Goal: Task Accomplishment & Management: Complete application form

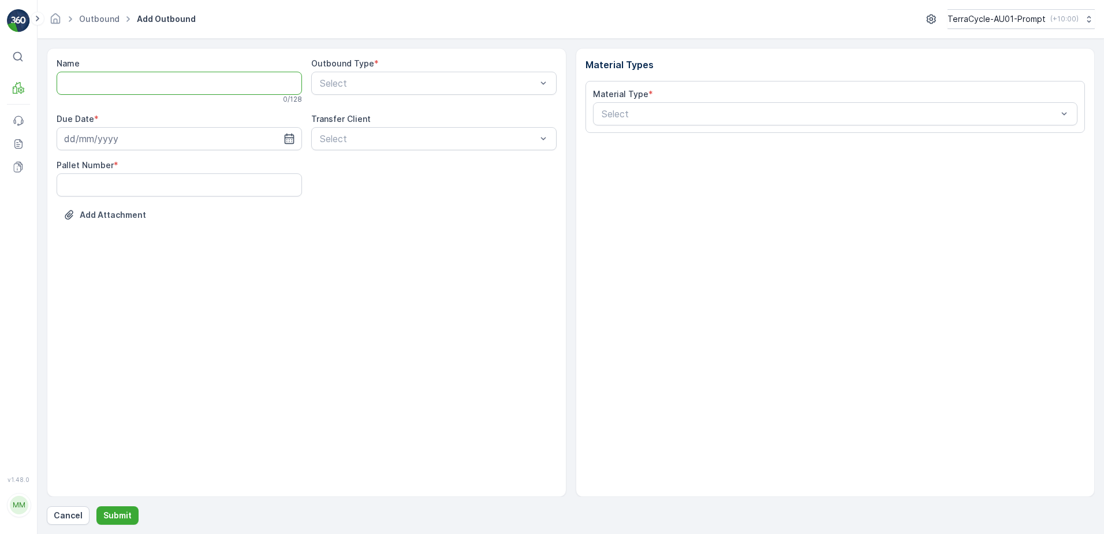
click at [74, 80] on input "Name" at bounding box center [179, 83] width 245 height 23
click at [194, 85] on input "Mixed Plastics - Mambourin" at bounding box center [179, 83] width 245 height 23
type input "Mixed Plastics - Mambourin -TCPI0036 - [DATE]."
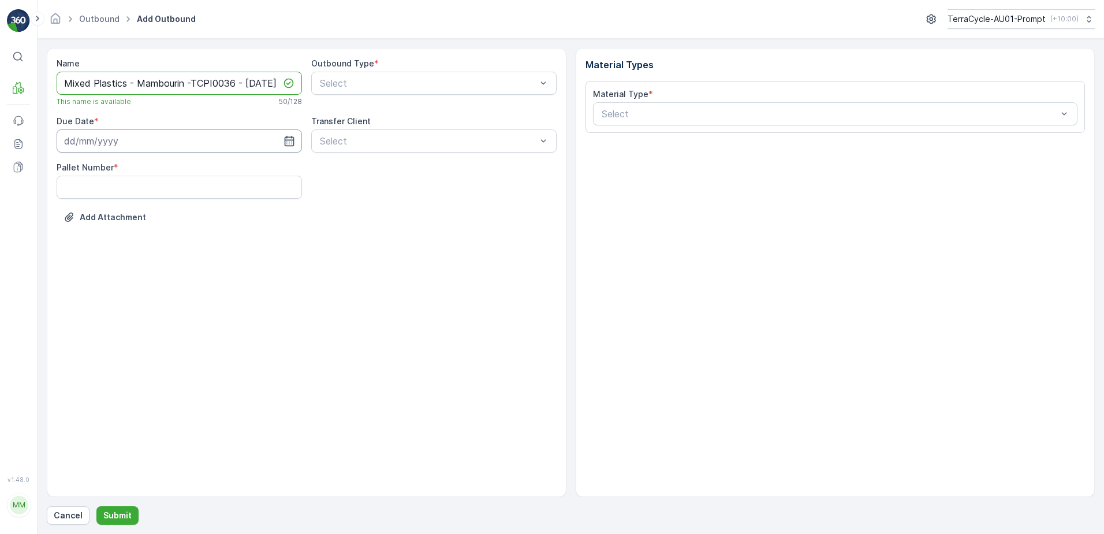
click at [99, 140] on input at bounding box center [179, 140] width 245 height 23
click at [163, 263] on div "14" at bounding box center [159, 260] width 18 height 18
type input "[DATE]"
click at [85, 186] on Number "Pallet Number" at bounding box center [179, 187] width 245 height 23
type Number "22"
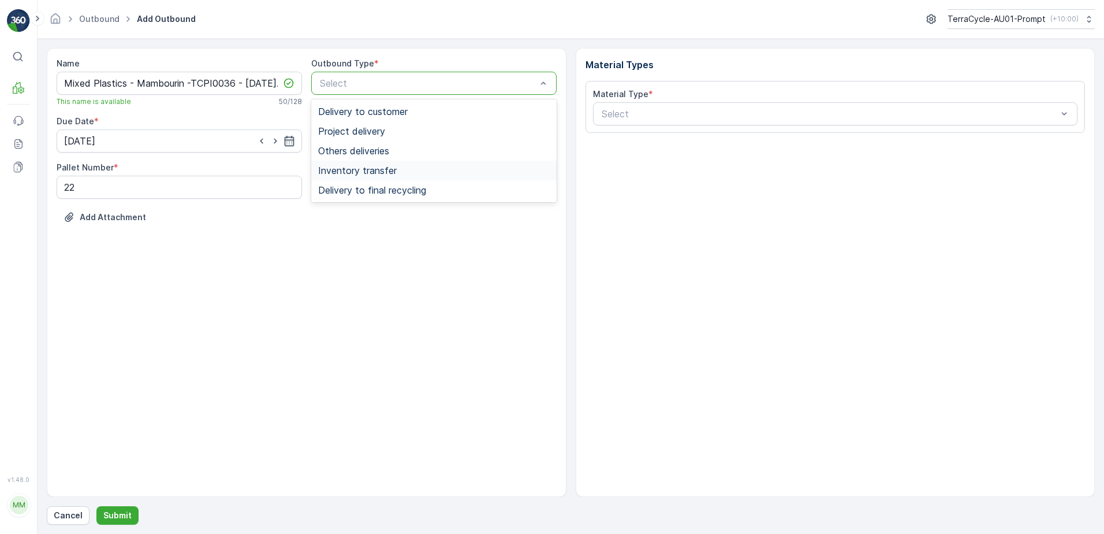
drag, startPoint x: 395, startPoint y: 173, endPoint x: 414, endPoint y: 163, distance: 21.4
click at [398, 170] on div "Inventory transfer" at bounding box center [434, 170] width 232 height 10
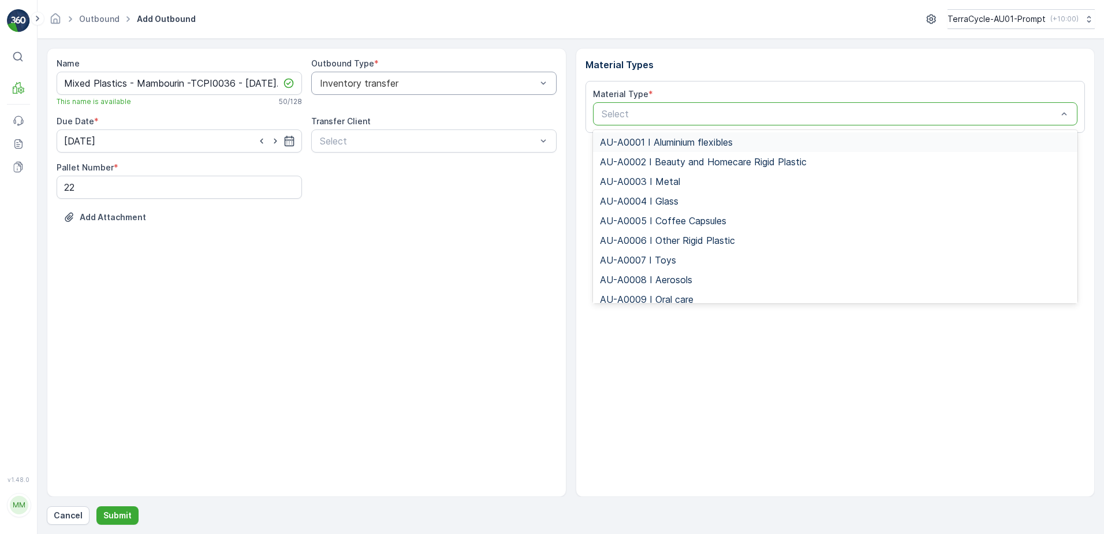
click at [642, 117] on div at bounding box center [830, 114] width 459 height 10
type input "0036"
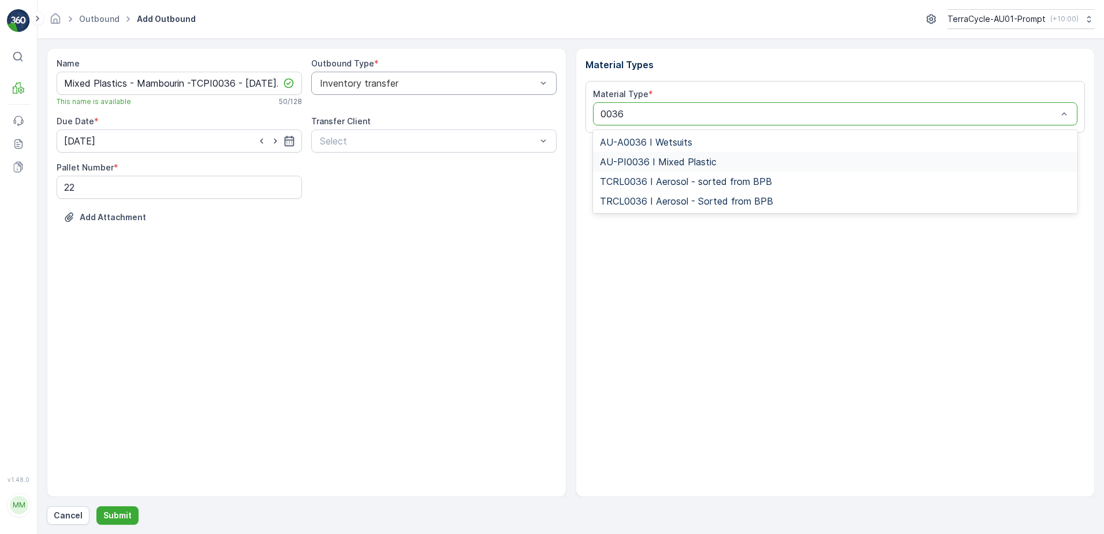
click at [688, 163] on span "AU-PI0036 I Mixed Plastic" at bounding box center [658, 162] width 117 height 10
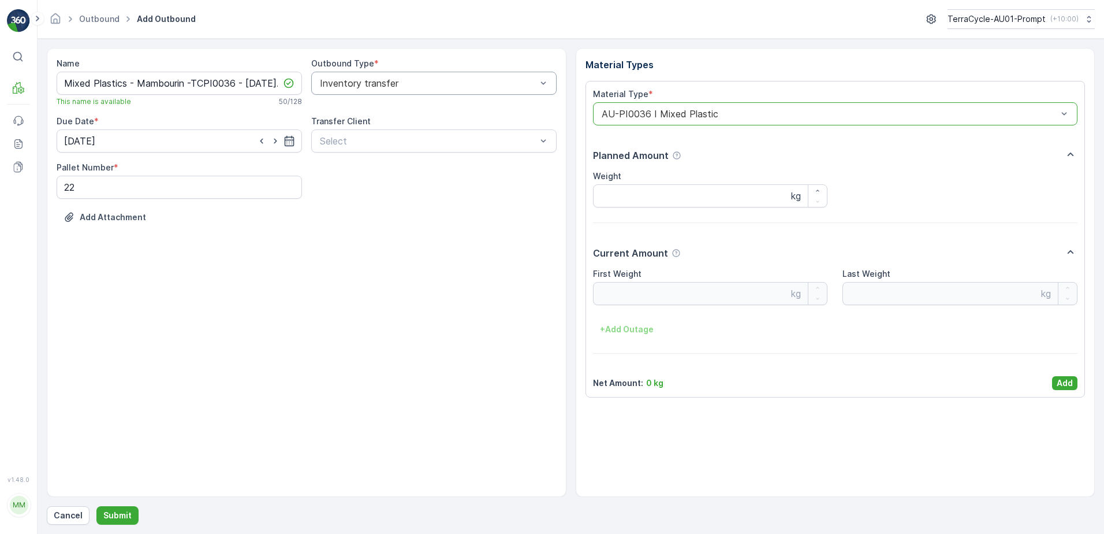
click at [1071, 379] on p "Add" at bounding box center [1065, 383] width 16 height 12
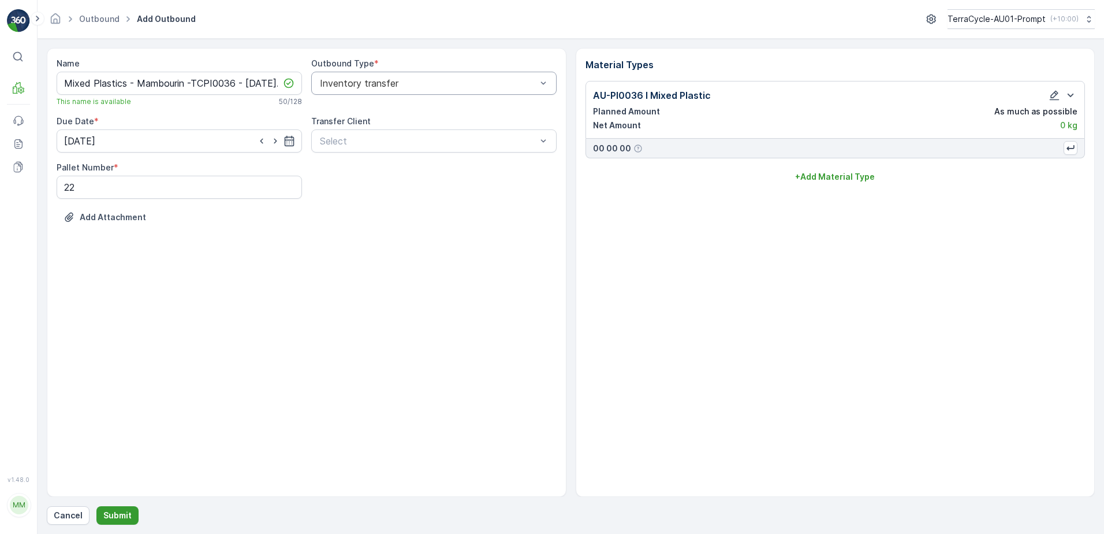
click at [132, 512] on button "Submit" at bounding box center [117, 515] width 42 height 18
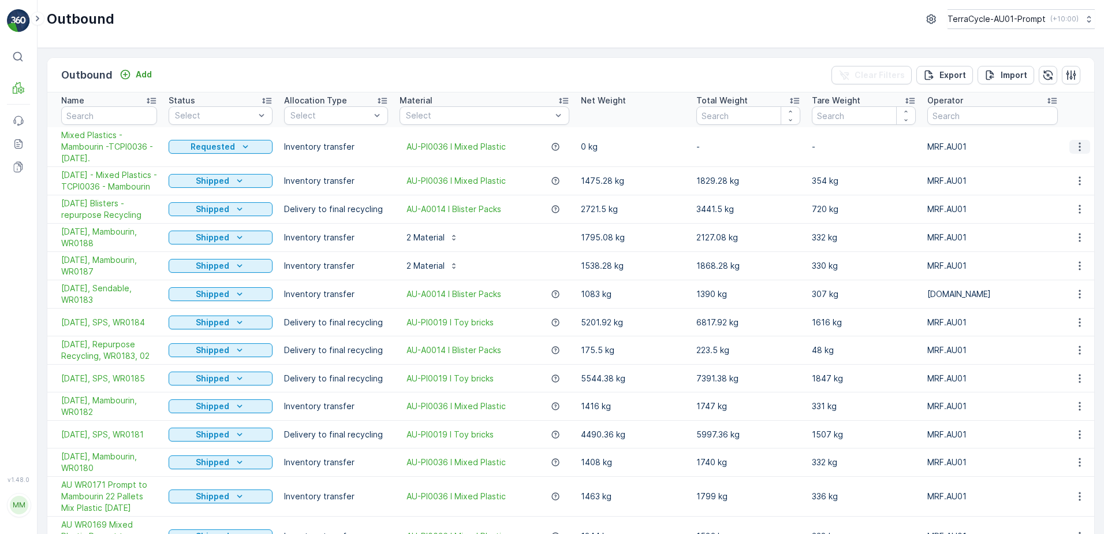
click at [1079, 144] on icon "button" at bounding box center [1080, 147] width 12 height 12
click at [1067, 163] on span "See More Details" at bounding box center [1051, 164] width 67 height 12
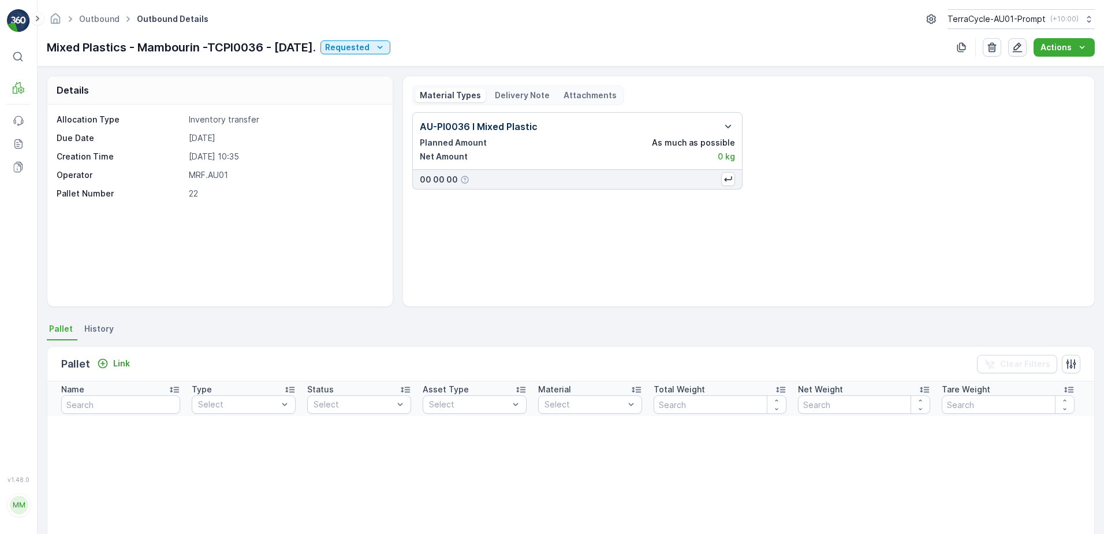
click at [1023, 50] on icon "button" at bounding box center [1018, 48] width 12 height 12
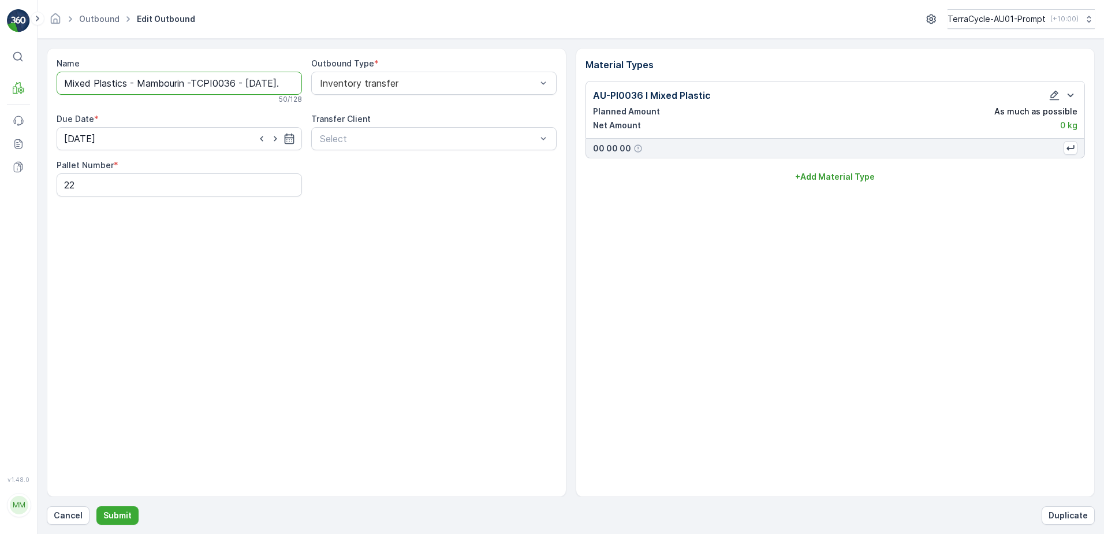
click at [236, 83] on input "Mixed Plastics - Mambourin -TCPI0036 - [DATE]." at bounding box center [179, 83] width 245 height 23
click at [136, 83] on input "Mixed Plastics - Mambourin - [DATE]." at bounding box center [179, 83] width 245 height 23
type input "Mixed Plastics - TCPI0036 - Mambourin - [DATE]."
click at [124, 507] on button "Submit" at bounding box center [117, 515] width 42 height 18
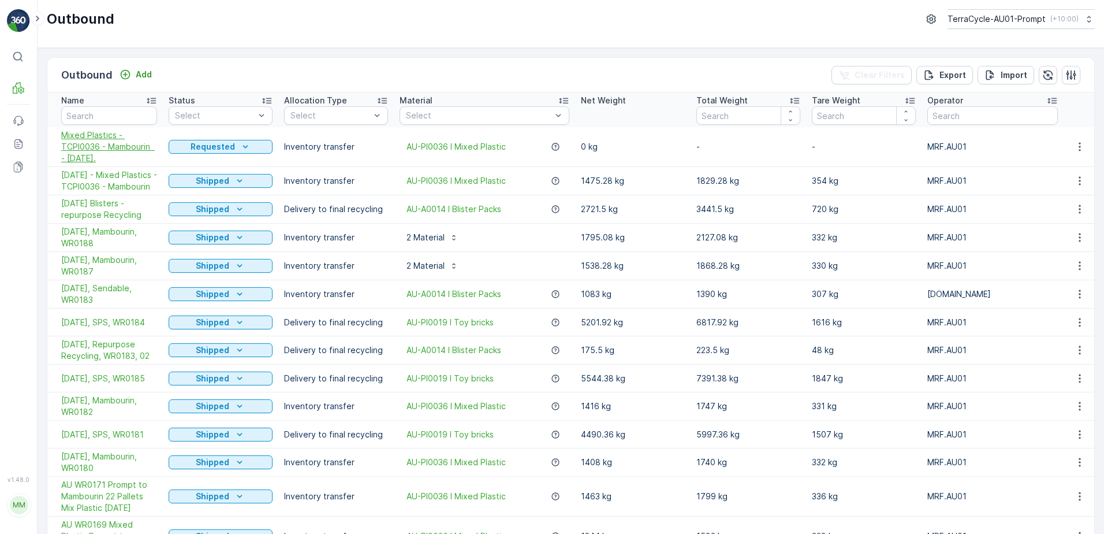
click at [105, 146] on span "Mixed Plastics - TCPI0036 - Mambourin - [DATE]." at bounding box center [109, 146] width 96 height 35
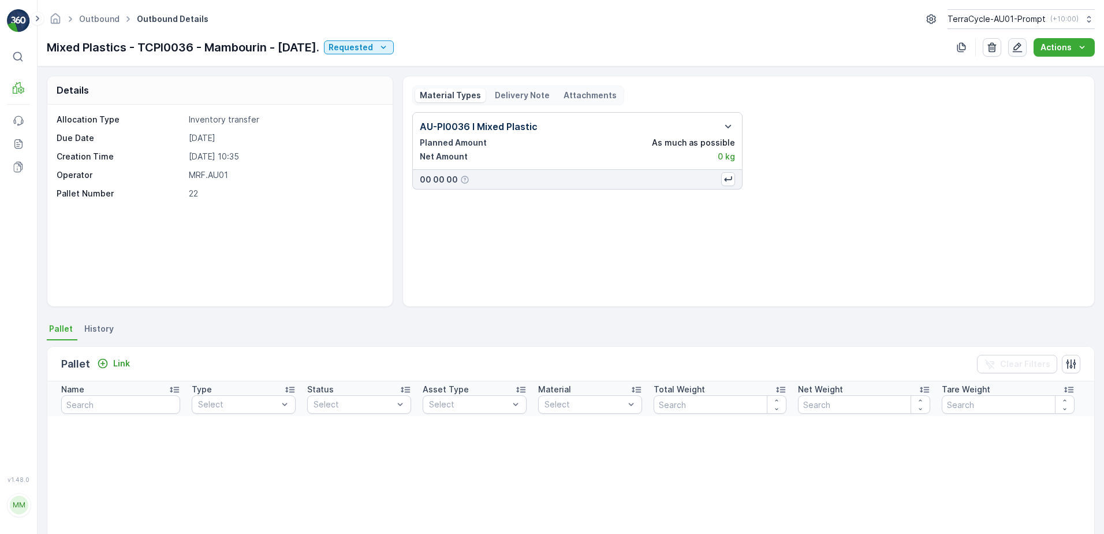
click at [1022, 48] on icon "button" at bounding box center [1018, 48] width 12 height 12
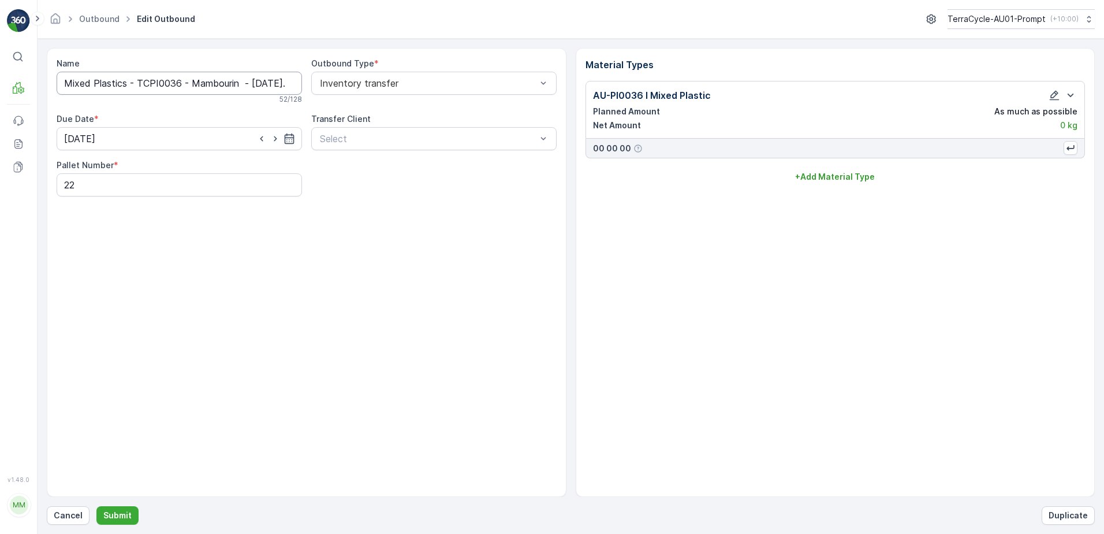
click at [60, 83] on input "Mixed Plastics - TCPI0036 - Mambourin - [DATE]." at bounding box center [179, 83] width 245 height 23
click at [249, 83] on input "[DATE] -Mixed Plastics - TCPI0036 - Mambourin - [DATE]." at bounding box center [179, 83] width 245 height 23
click at [274, 85] on input "[DATE] -Mixed Plastics - TCPI0036 - Mambourin" at bounding box center [179, 83] width 245 height 23
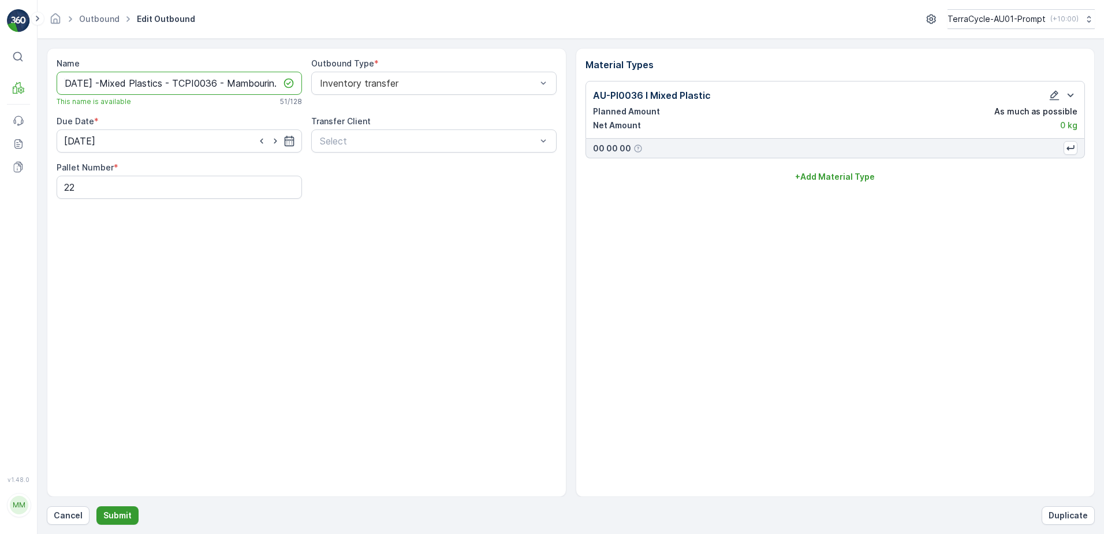
type input "[DATE] -Mixed Plastics - TCPI0036 - Mambourin."
click at [120, 517] on p "Submit" at bounding box center [117, 515] width 28 height 12
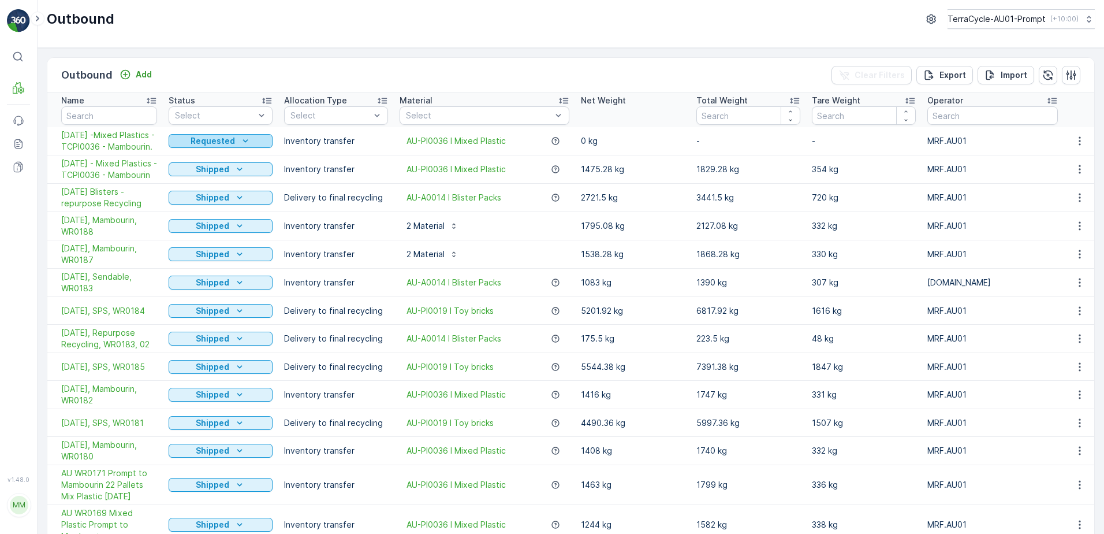
click at [241, 144] on icon "Requested" at bounding box center [246, 141] width 12 height 12
click at [205, 184] on span "In progress" at bounding box center [197, 180] width 43 height 12
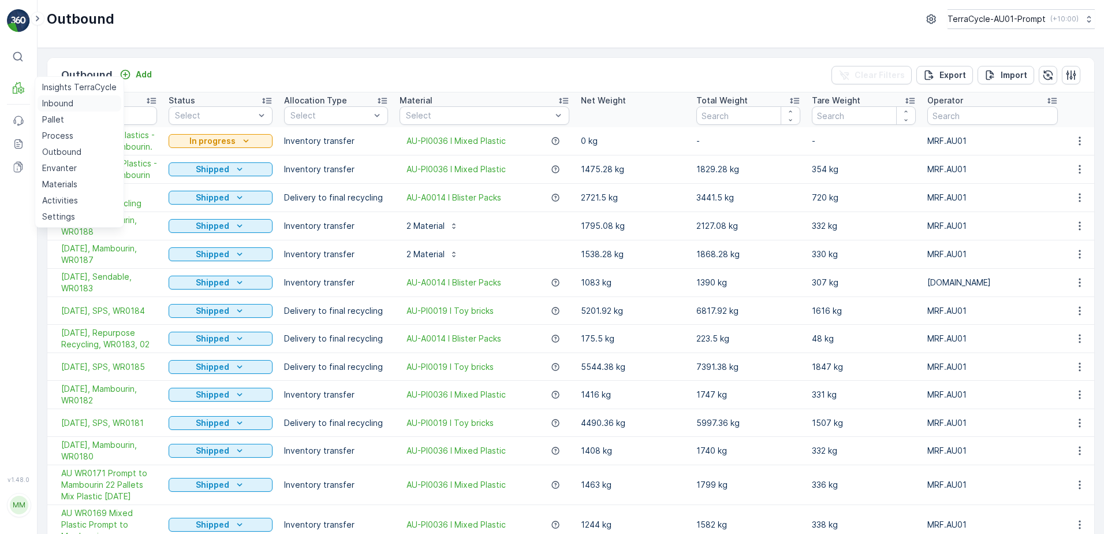
drag, startPoint x: 63, startPoint y: 102, endPoint x: 69, endPoint y: 99, distance: 6.8
click at [63, 102] on p "Inbound" at bounding box center [57, 104] width 31 height 12
